Goal: Transaction & Acquisition: Purchase product/service

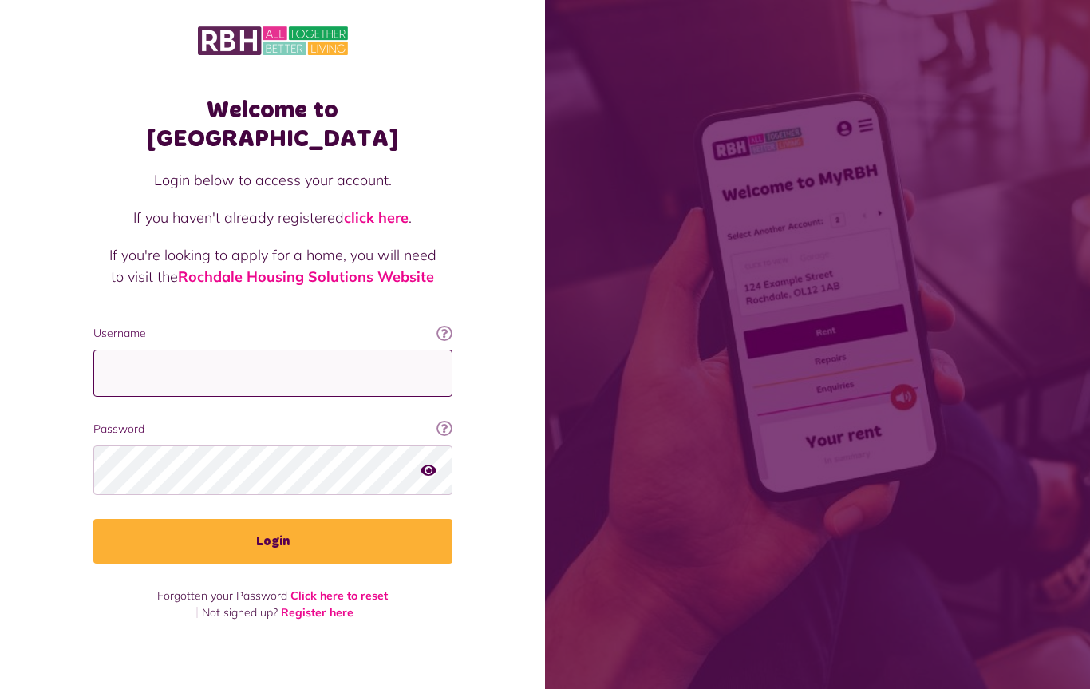
click at [350, 355] on input "Username" at bounding box center [272, 373] width 359 height 47
type input "**********"
click at [288, 528] on button "Login" at bounding box center [272, 541] width 359 height 45
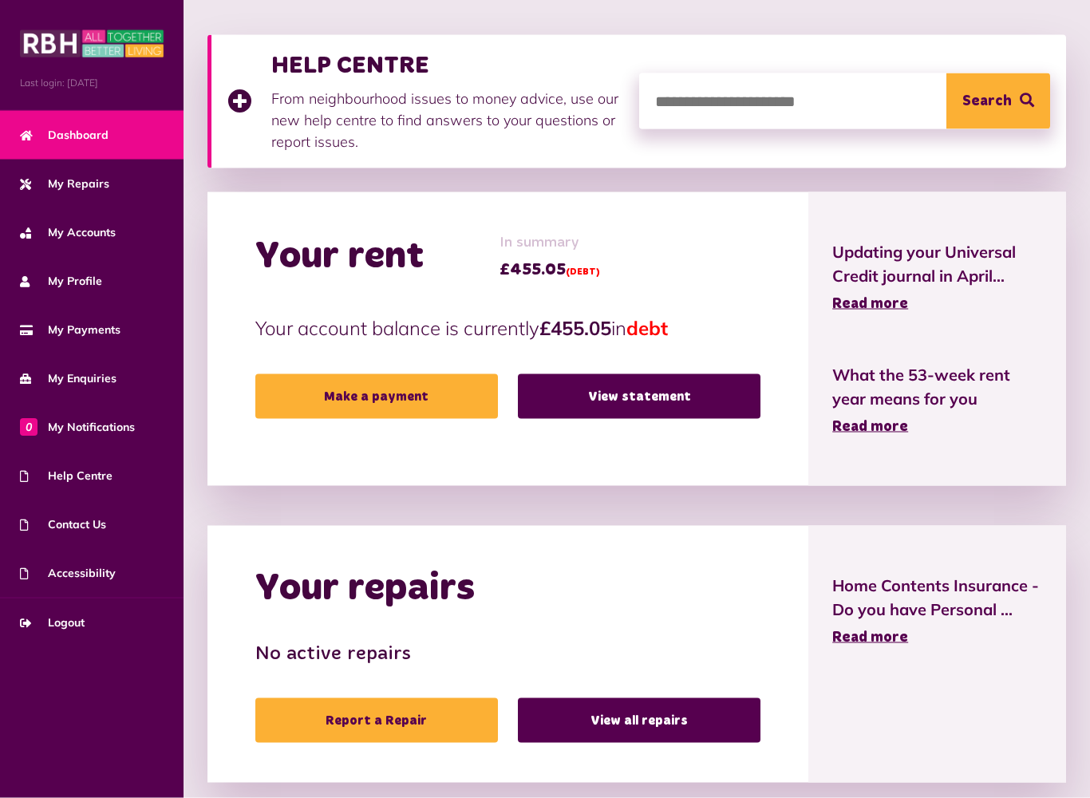
scroll to position [208, 0]
click at [365, 401] on link "Make a payment" at bounding box center [376, 396] width 243 height 45
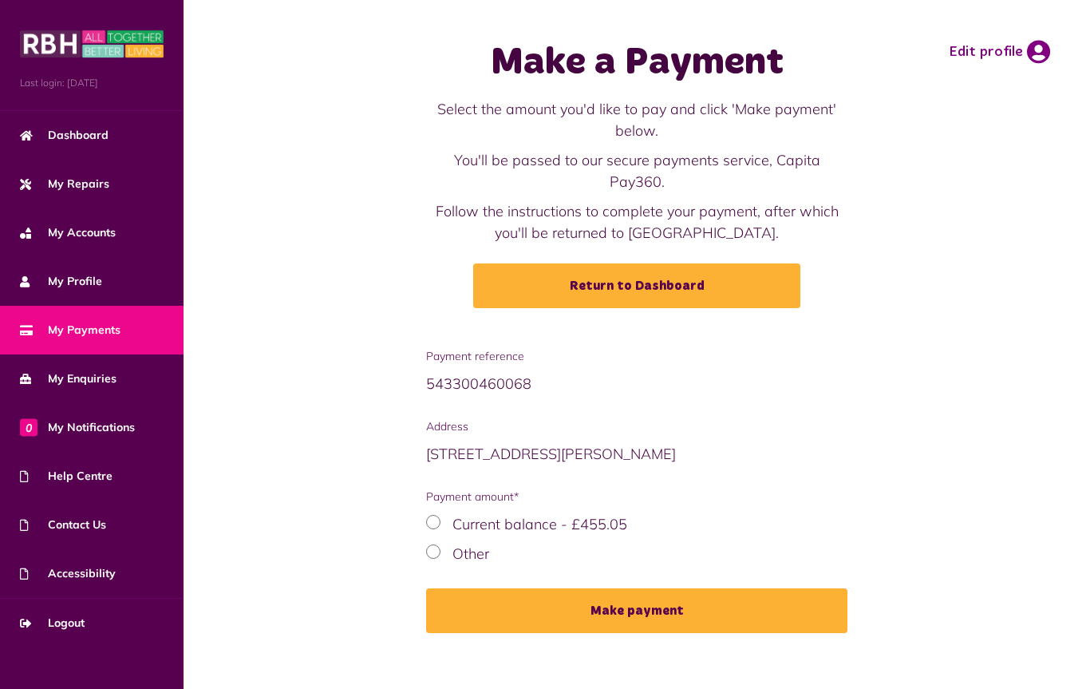
click at [388, 559] on div "Payment reference 543300460068 Address [STREET_ADDRESS][PERSON_NAME] Payment am…" at bounding box center [637, 502] width 875 height 309
click at [444, 543] on div "Other" at bounding box center [636, 554] width 421 height 22
click at [126, 327] on link "My Payments" at bounding box center [92, 330] width 184 height 49
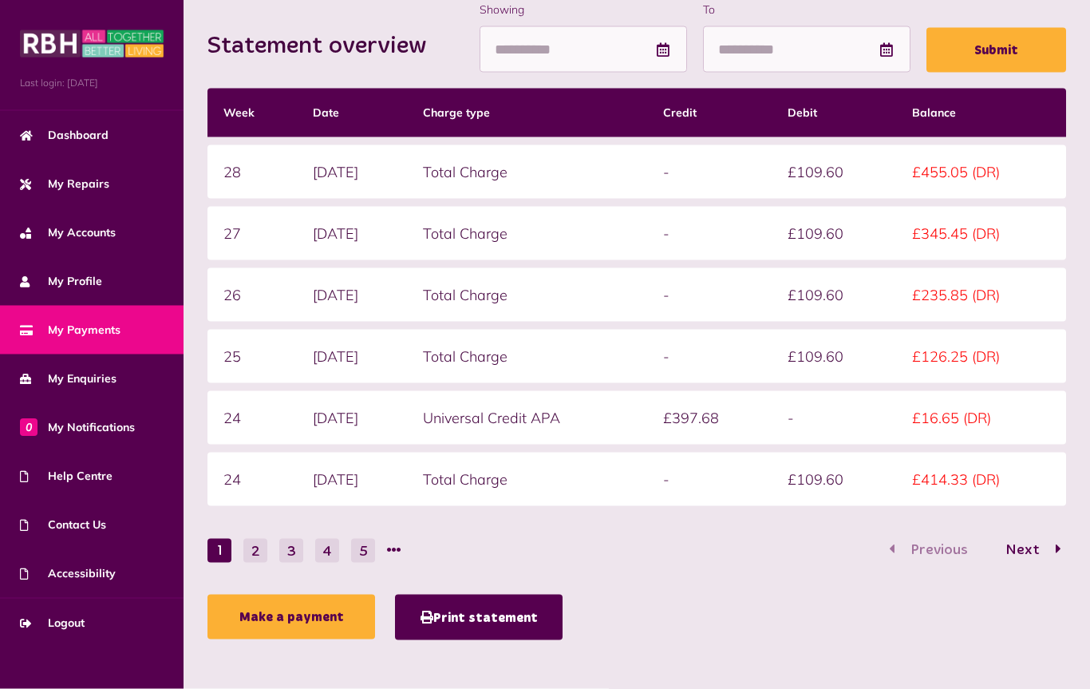
scroll to position [247, 0]
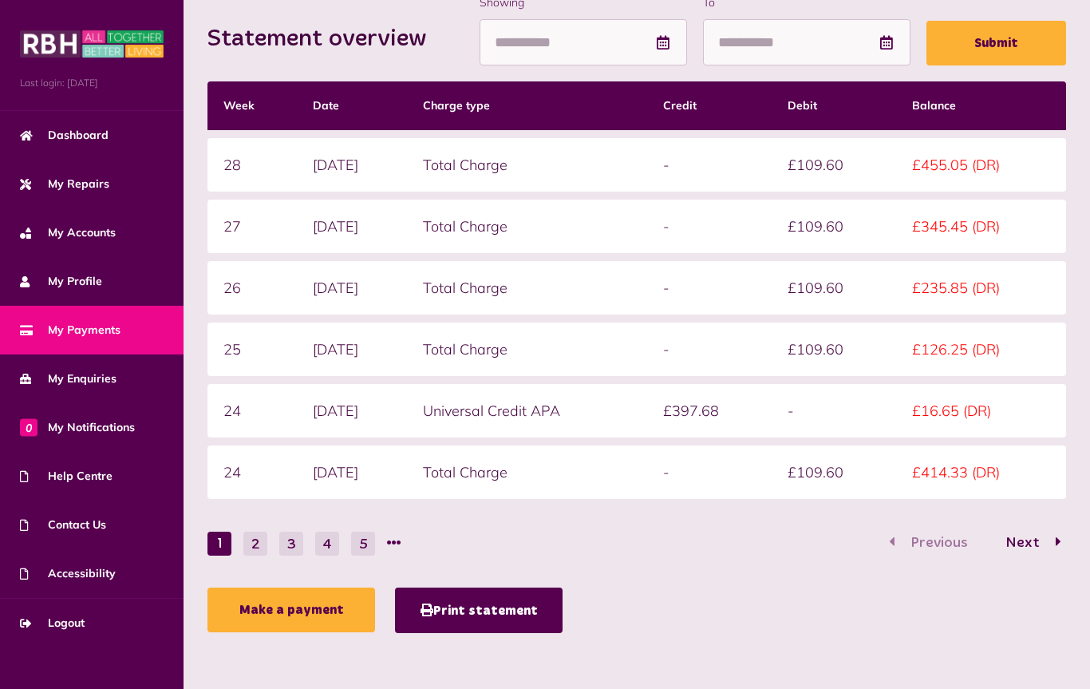
click at [252, 548] on button "2" at bounding box center [255, 544] width 24 height 24
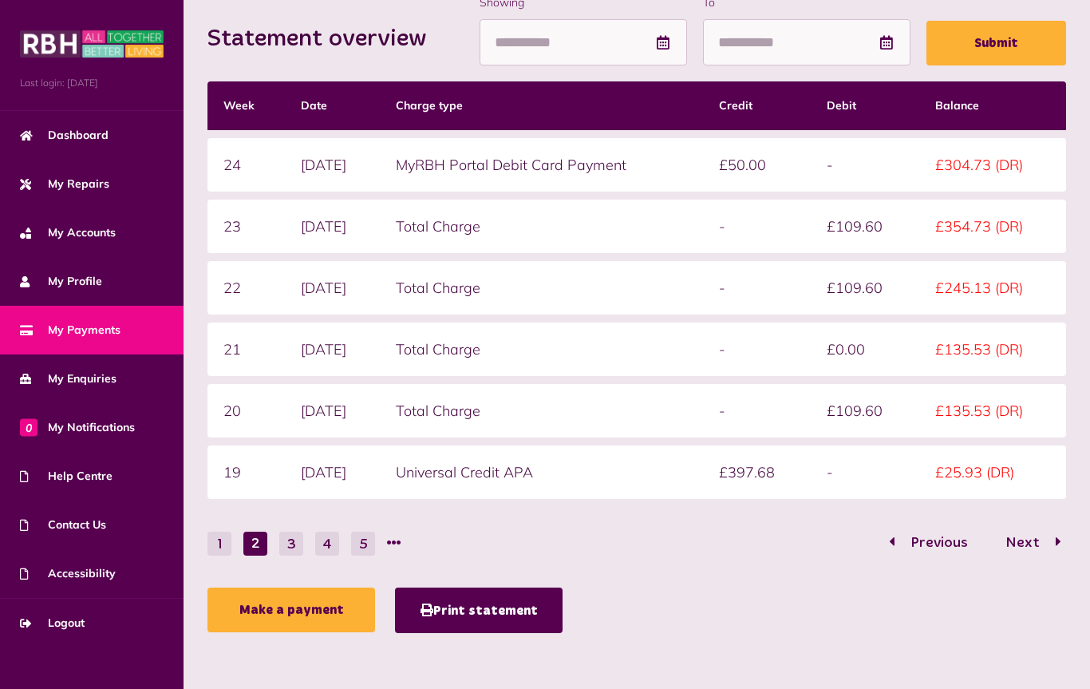
click at [210, 540] on button "1" at bounding box center [220, 544] width 24 height 24
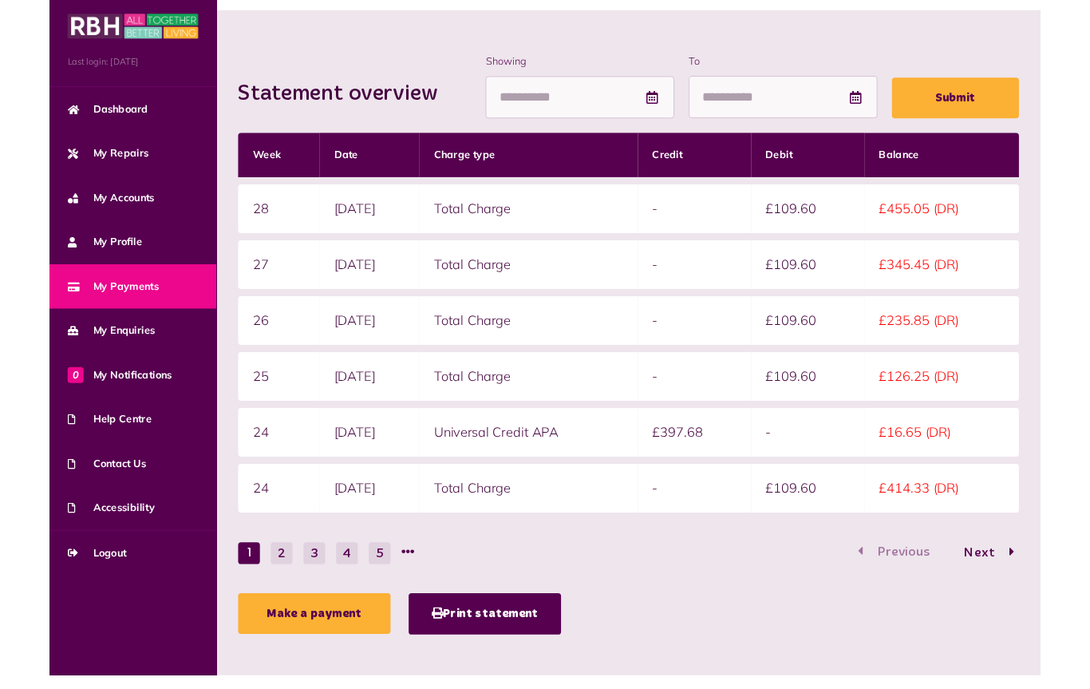
scroll to position [198, 0]
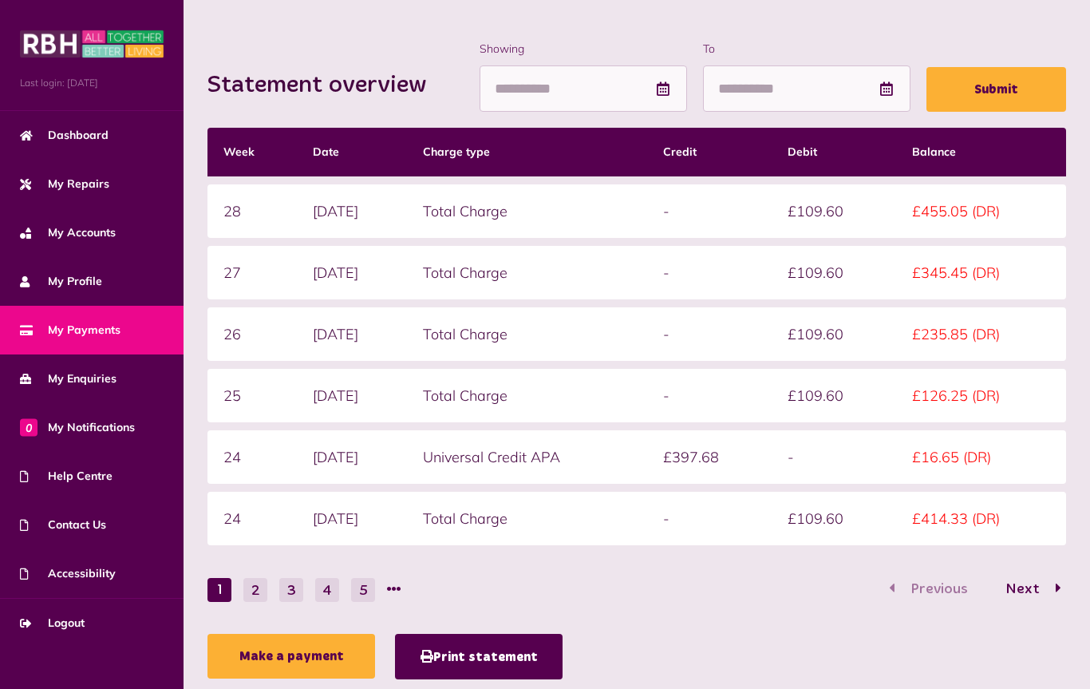
click at [1032, 595] on span "Next" at bounding box center [1023, 589] width 58 height 14
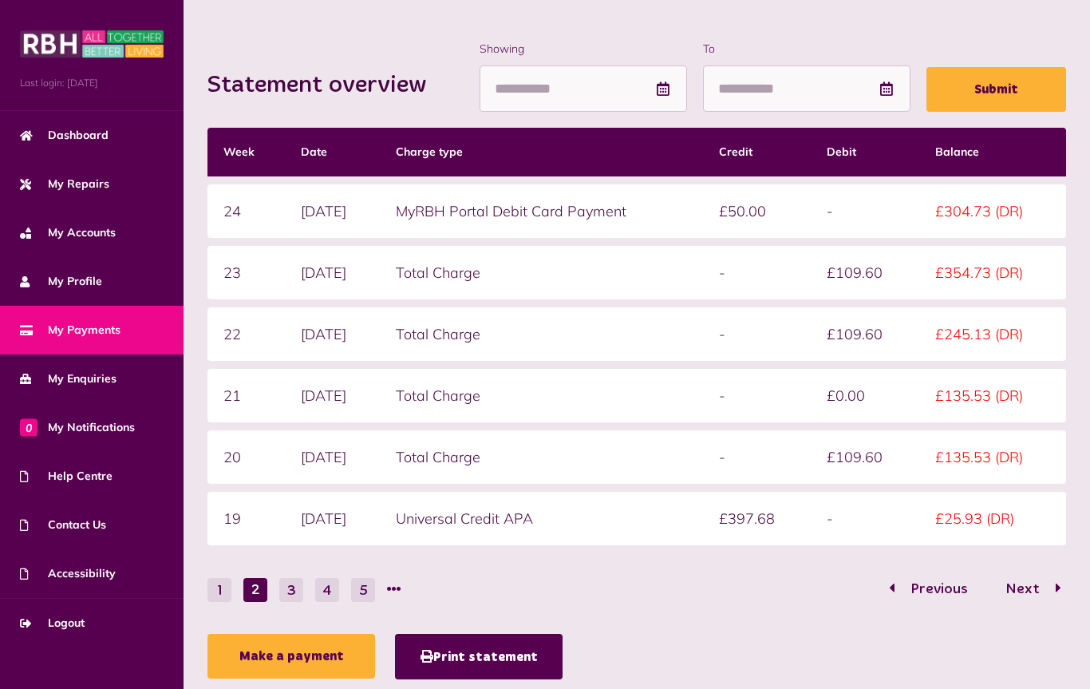
click at [301, 670] on link "Make a payment" at bounding box center [292, 656] width 168 height 45
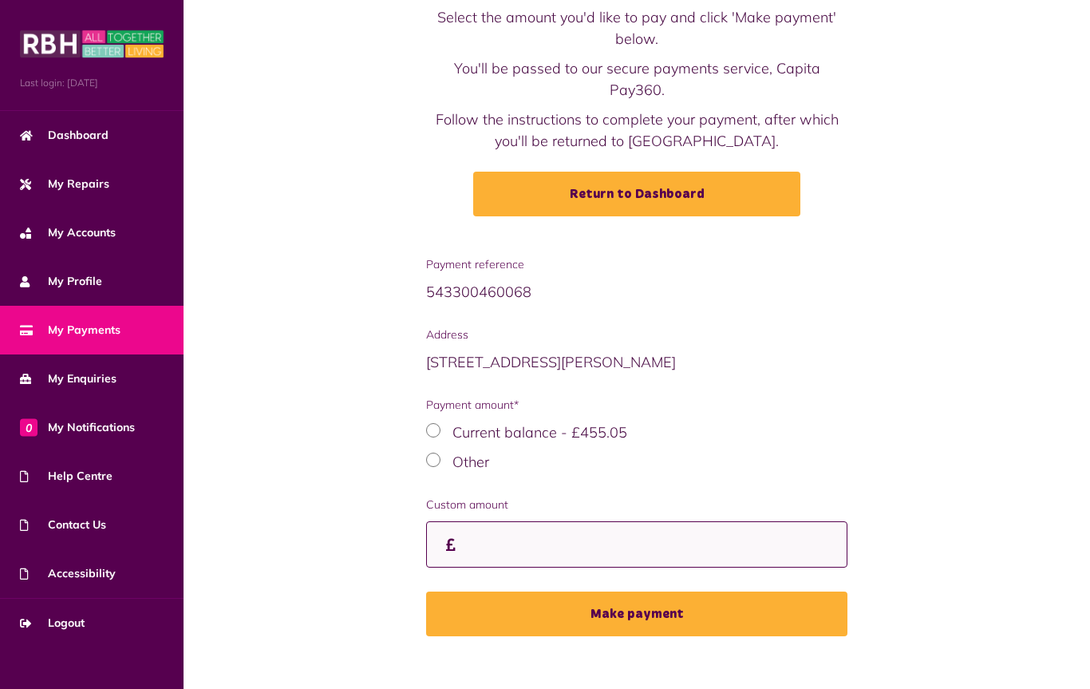
click at [496, 528] on input "Custom amount" at bounding box center [636, 544] width 421 height 47
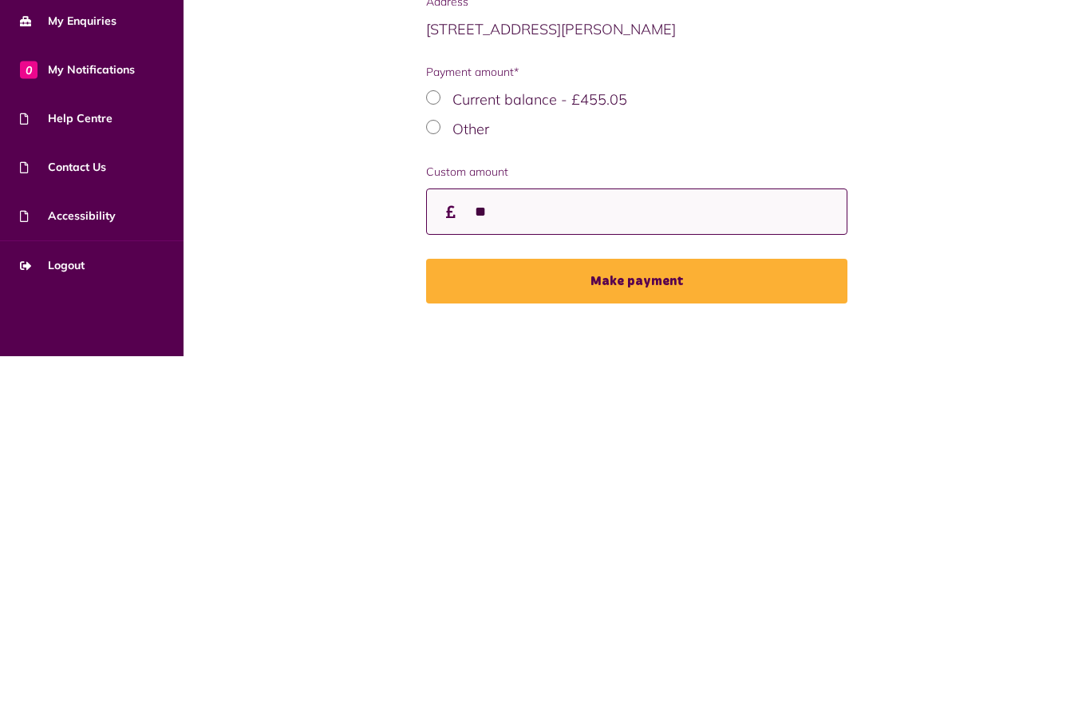
type input "**"
click at [628, 616] on button "Make payment" at bounding box center [636, 638] width 421 height 45
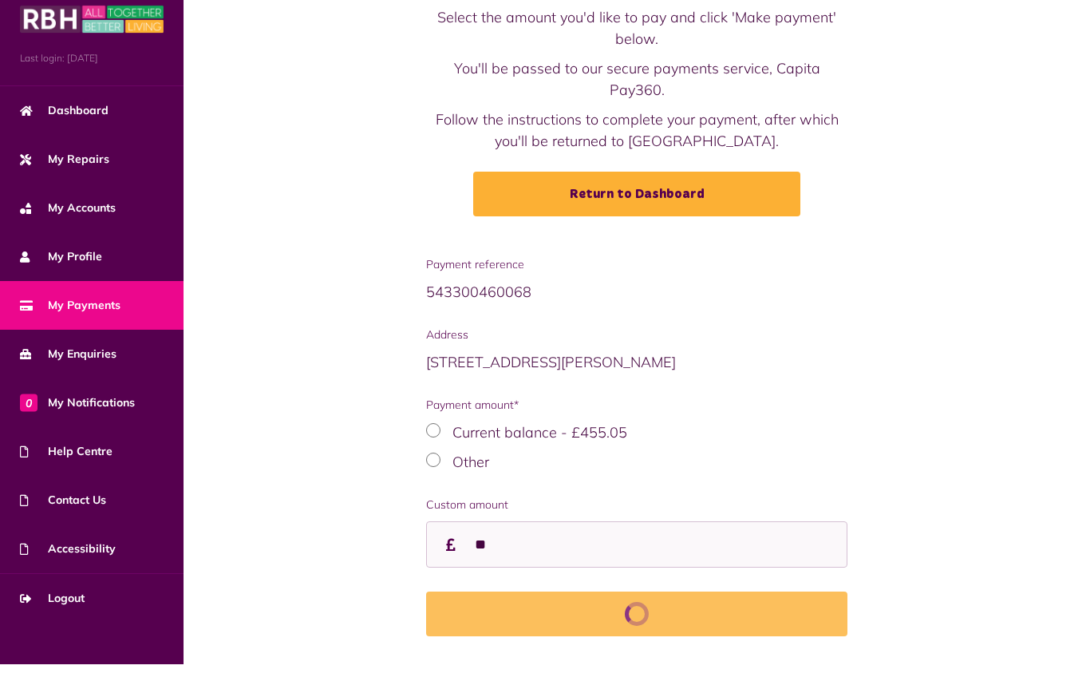
scroll to position [92, 0]
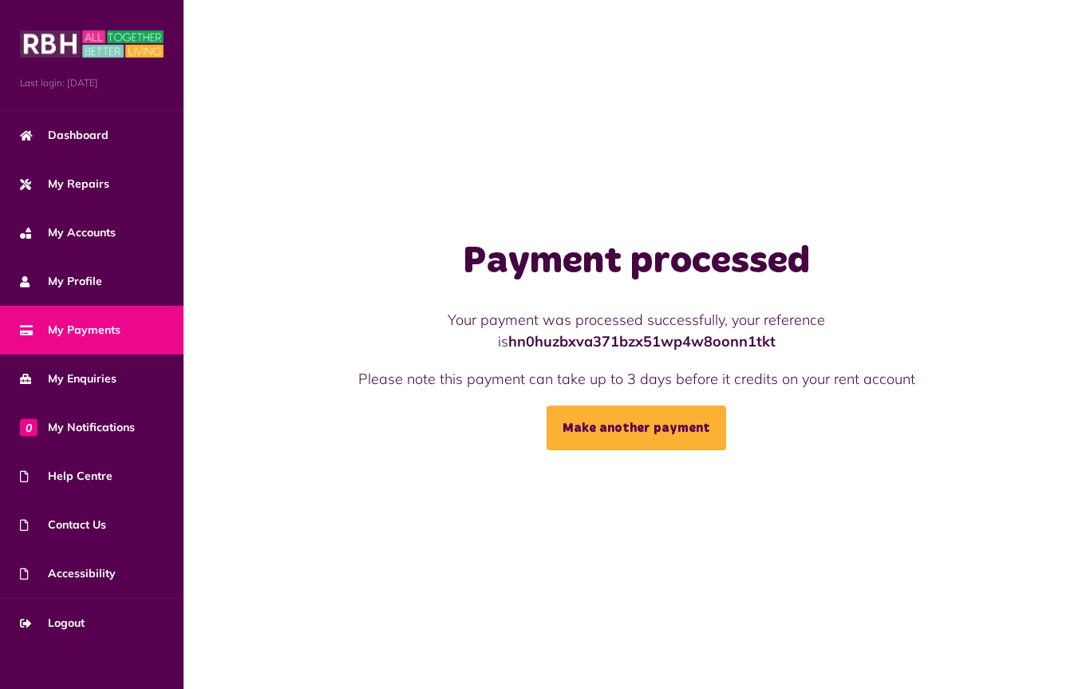
click at [63, 599] on link "Logout" at bounding box center [92, 623] width 184 height 49
